Goal: Information Seeking & Learning: Learn about a topic

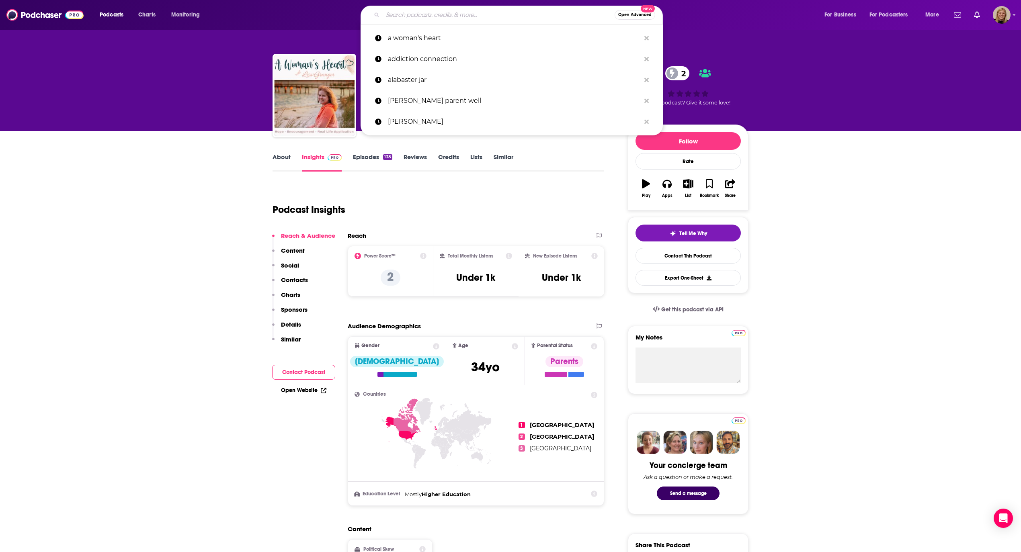
click at [408, 11] on input "Search podcasts, credits, & more..." at bounding box center [499, 14] width 232 height 13
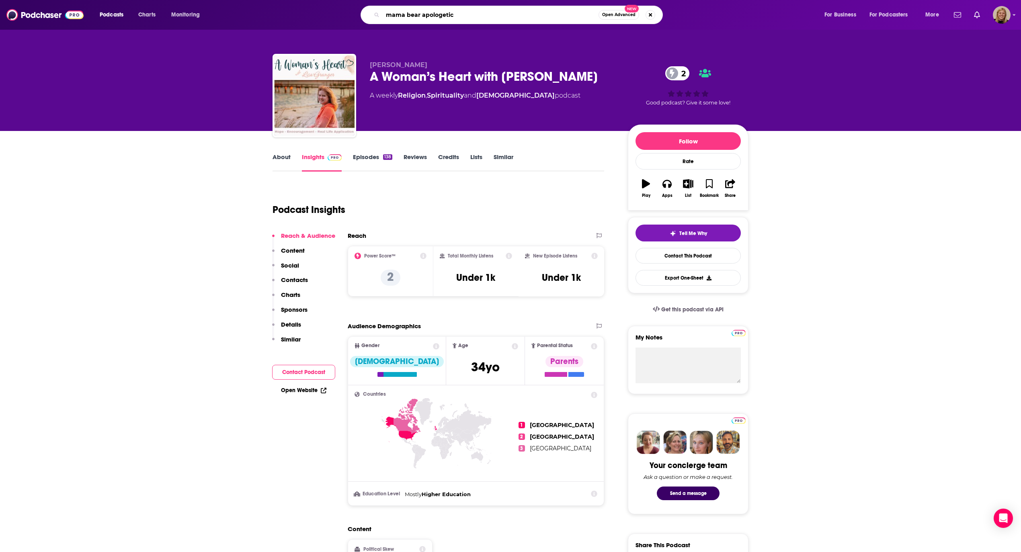
type input "mama bear apologetics"
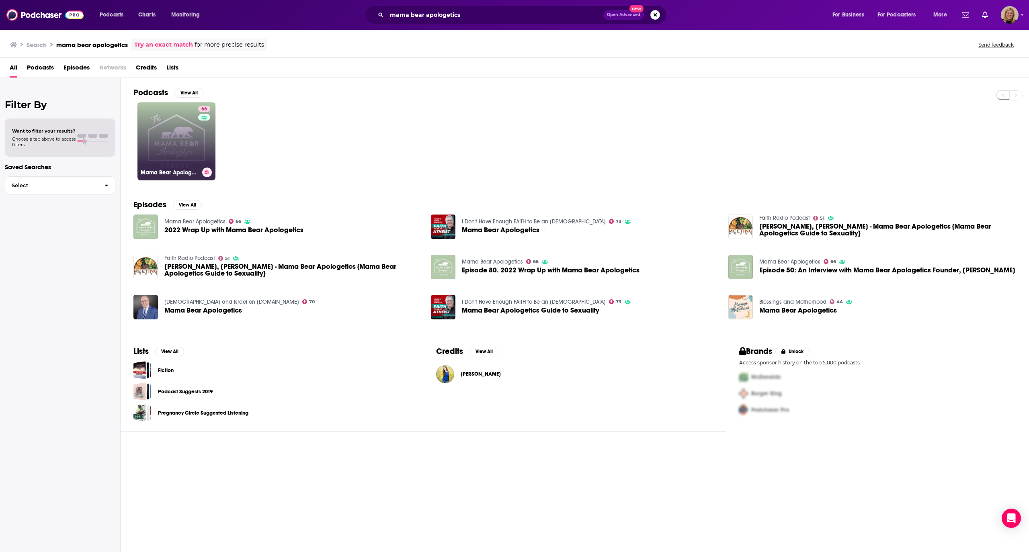
click at [171, 142] on link "66 Mama Bear Apologetics" at bounding box center [176, 142] width 78 height 78
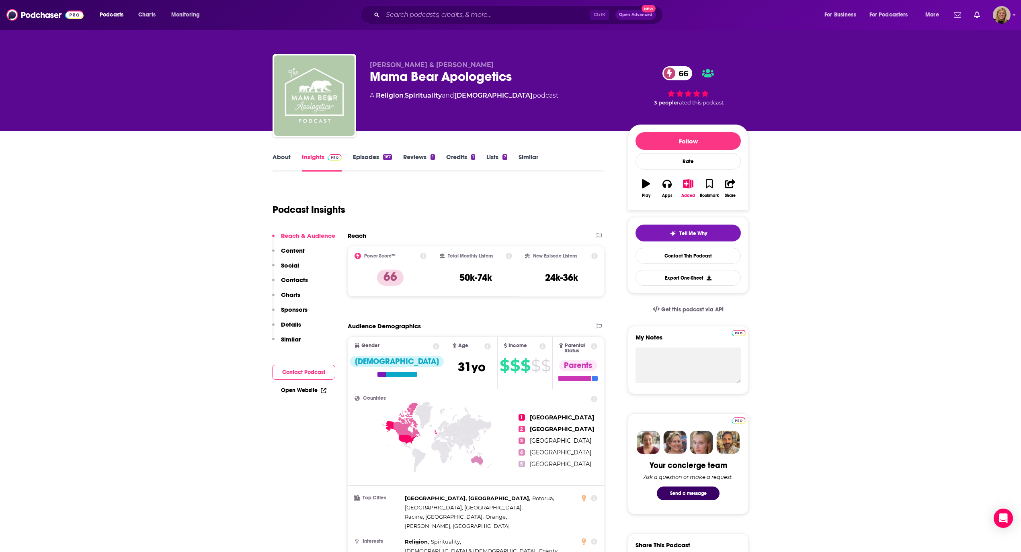
click at [306, 367] on button "Contact Podcast" at bounding box center [303, 372] width 63 height 15
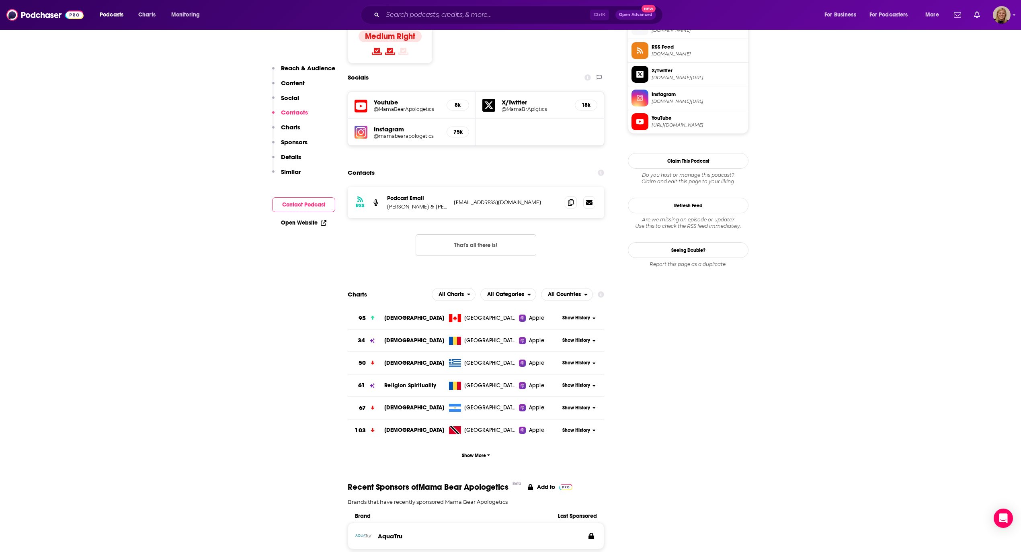
scroll to position [679, 0]
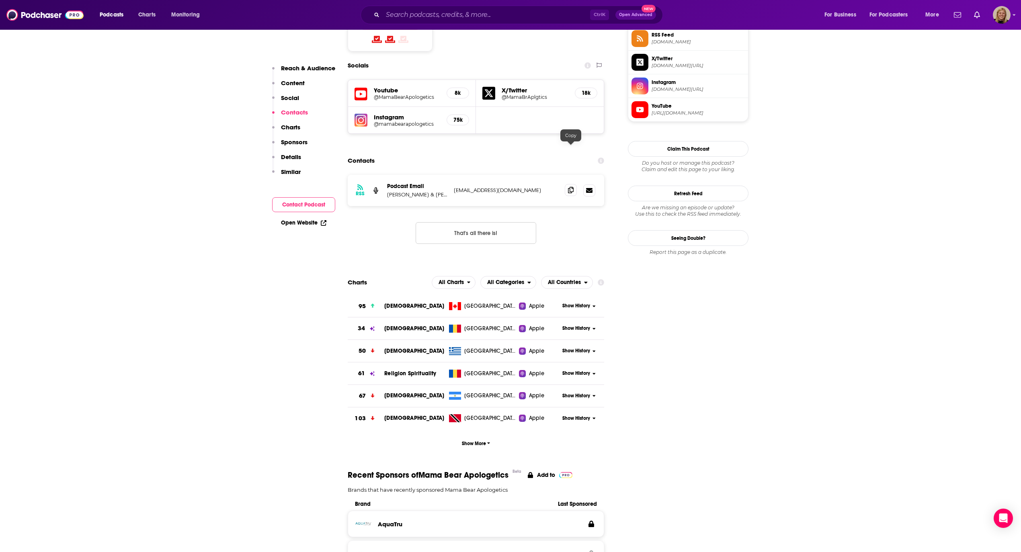
click at [573, 187] on icon at bounding box center [571, 190] width 6 height 6
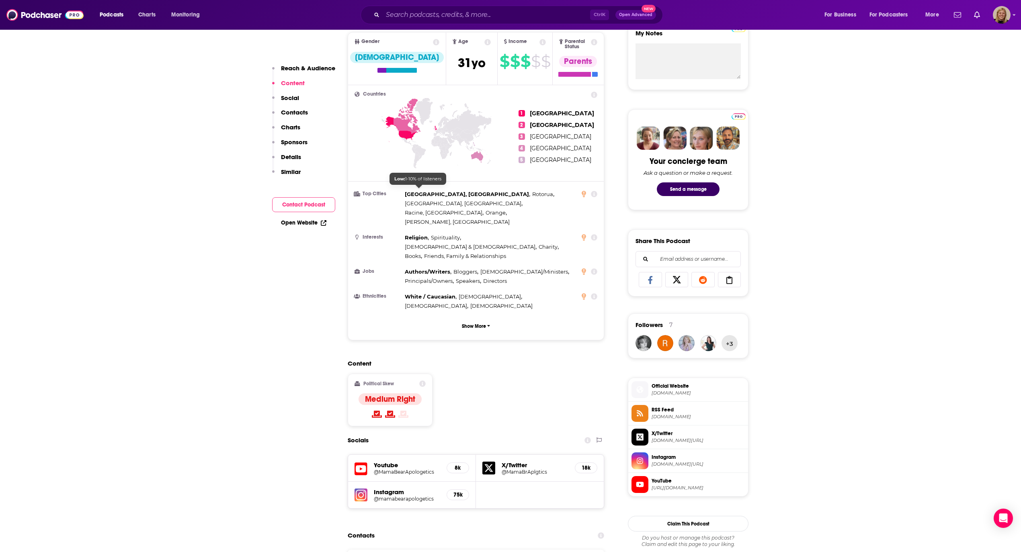
scroll to position [0, 0]
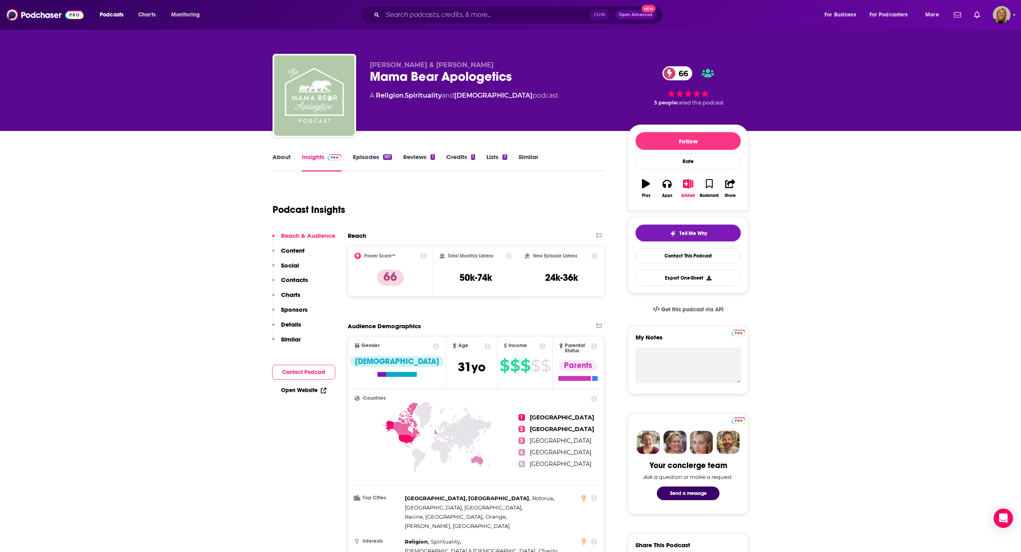
click at [375, 156] on link "Episodes 167" at bounding box center [372, 162] width 39 height 18
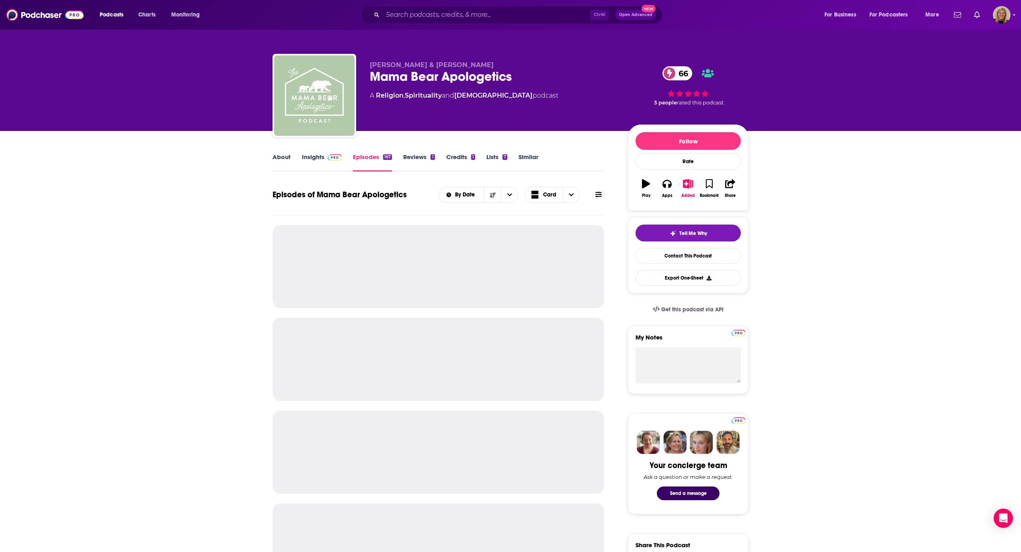
click at [599, 193] on icon at bounding box center [598, 195] width 6 height 6
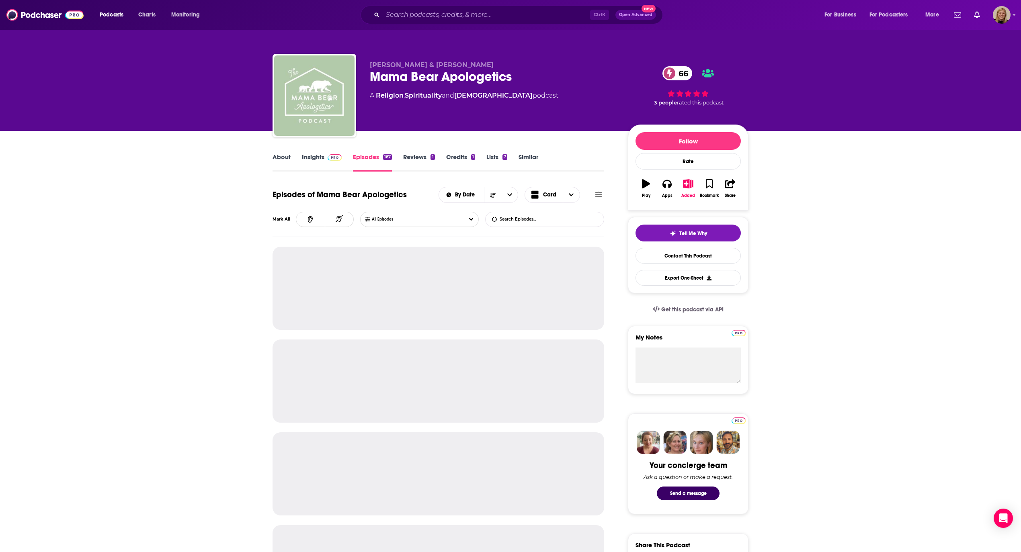
click at [559, 217] on input "List Search Input" at bounding box center [528, 219] width 84 height 14
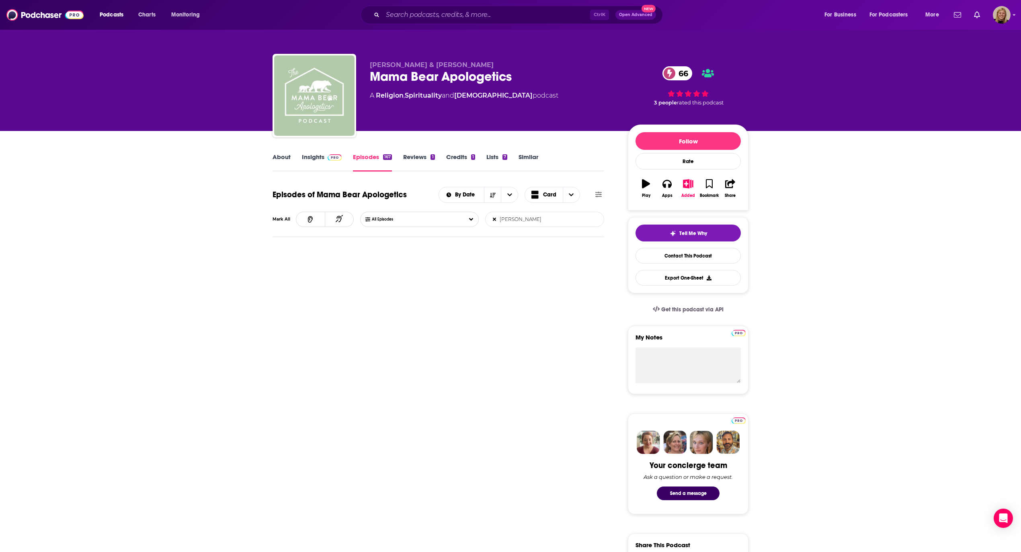
type input "[PERSON_NAME]"
click at [281, 154] on link "About" at bounding box center [282, 162] width 18 height 18
